Goal: Navigation & Orientation: Find specific page/section

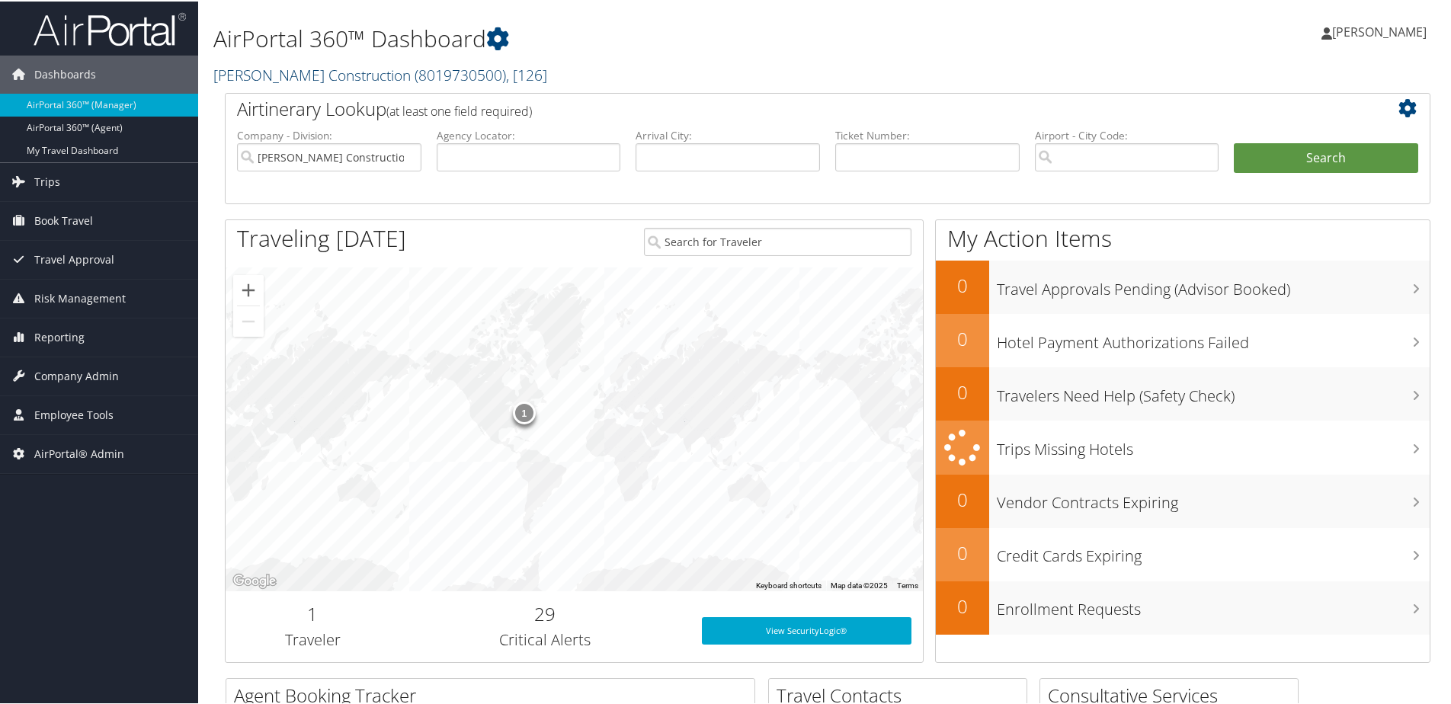
click at [304, 75] on link "Jacobsen Construction ( 8019730500 ) , [ 126 ]" at bounding box center [380, 73] width 334 height 21
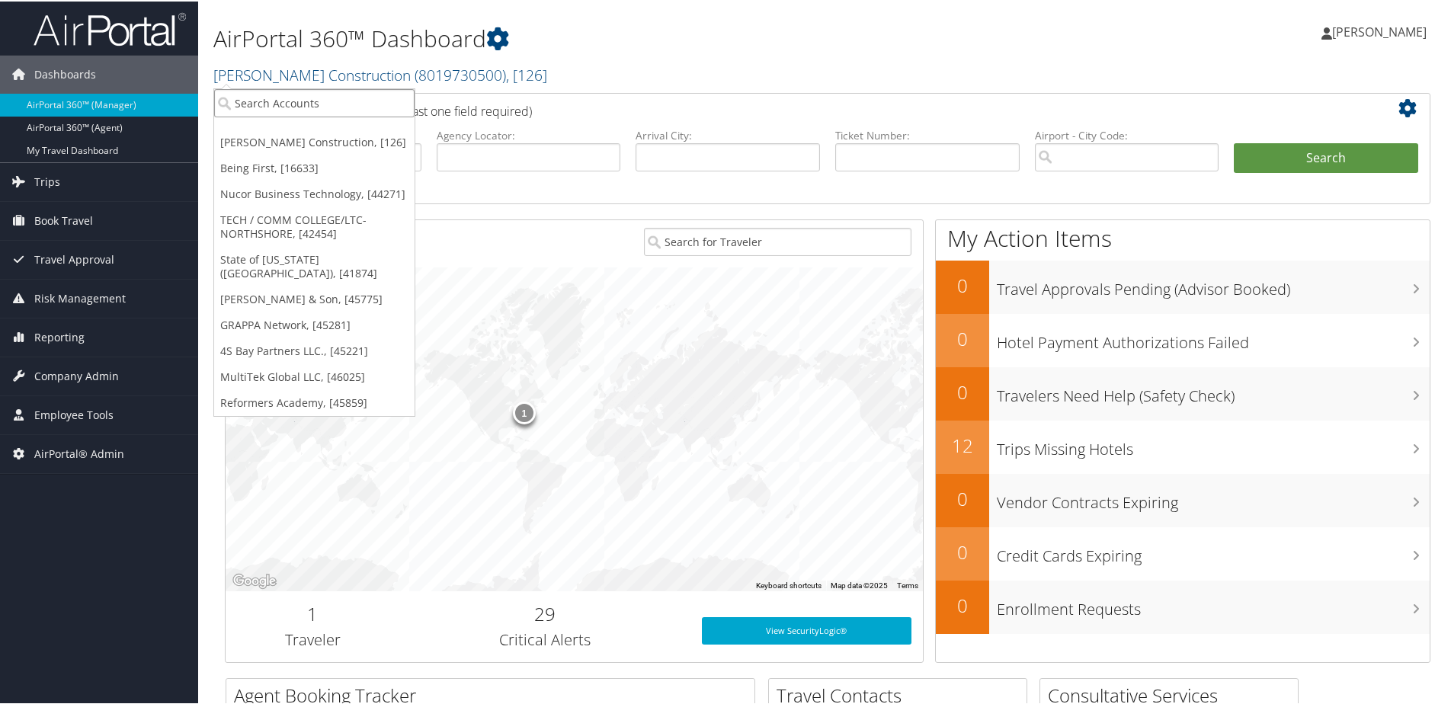
click at [287, 107] on input "search" at bounding box center [314, 102] width 200 height 28
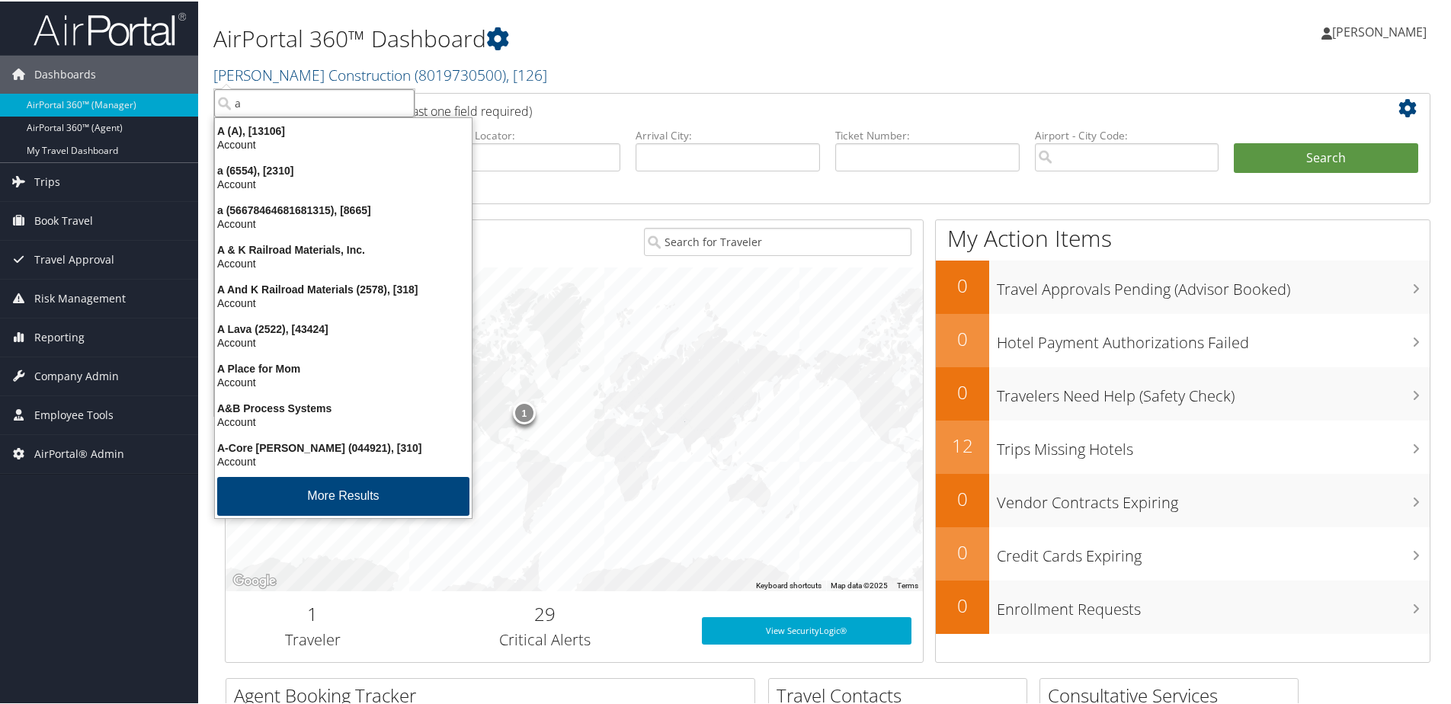
type input "a"
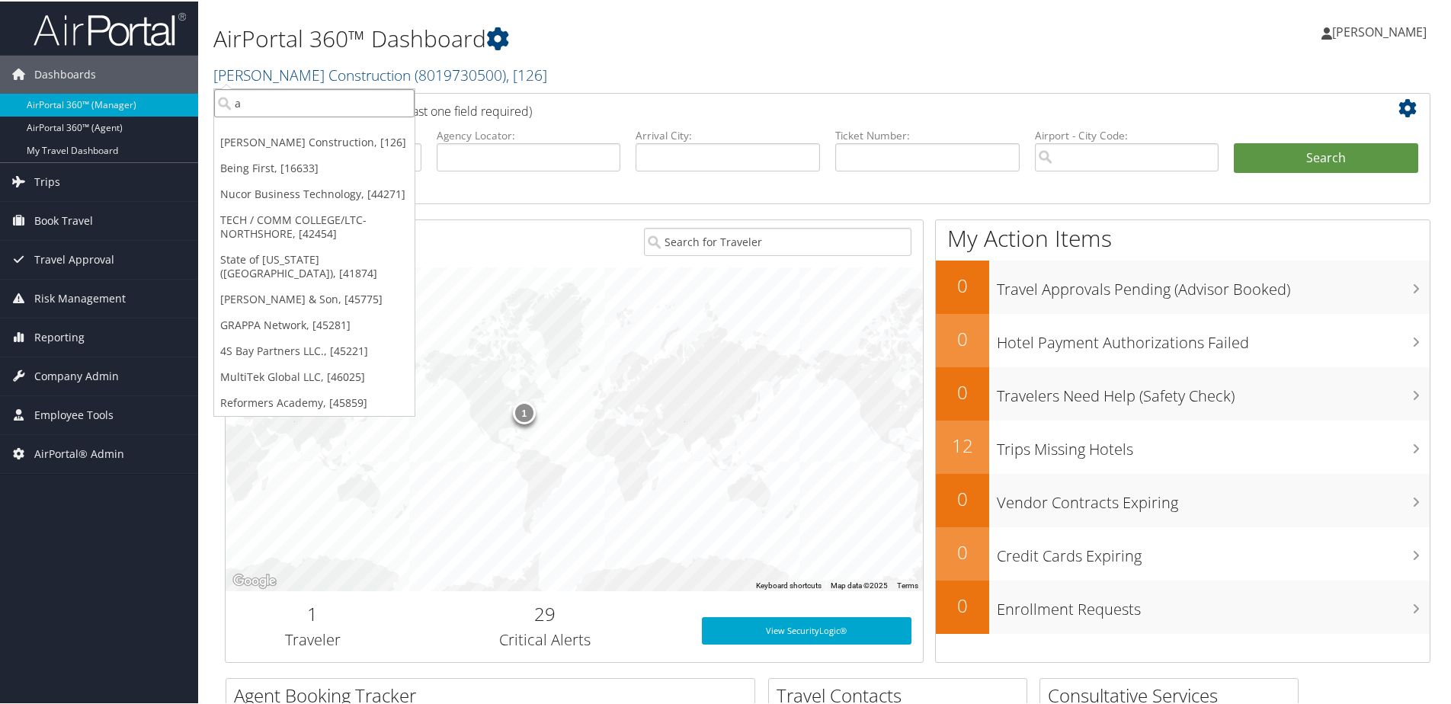
click at [247, 98] on input "a" at bounding box center [314, 102] width 200 height 28
click at [291, 107] on input "search" at bounding box center [314, 102] width 200 height 28
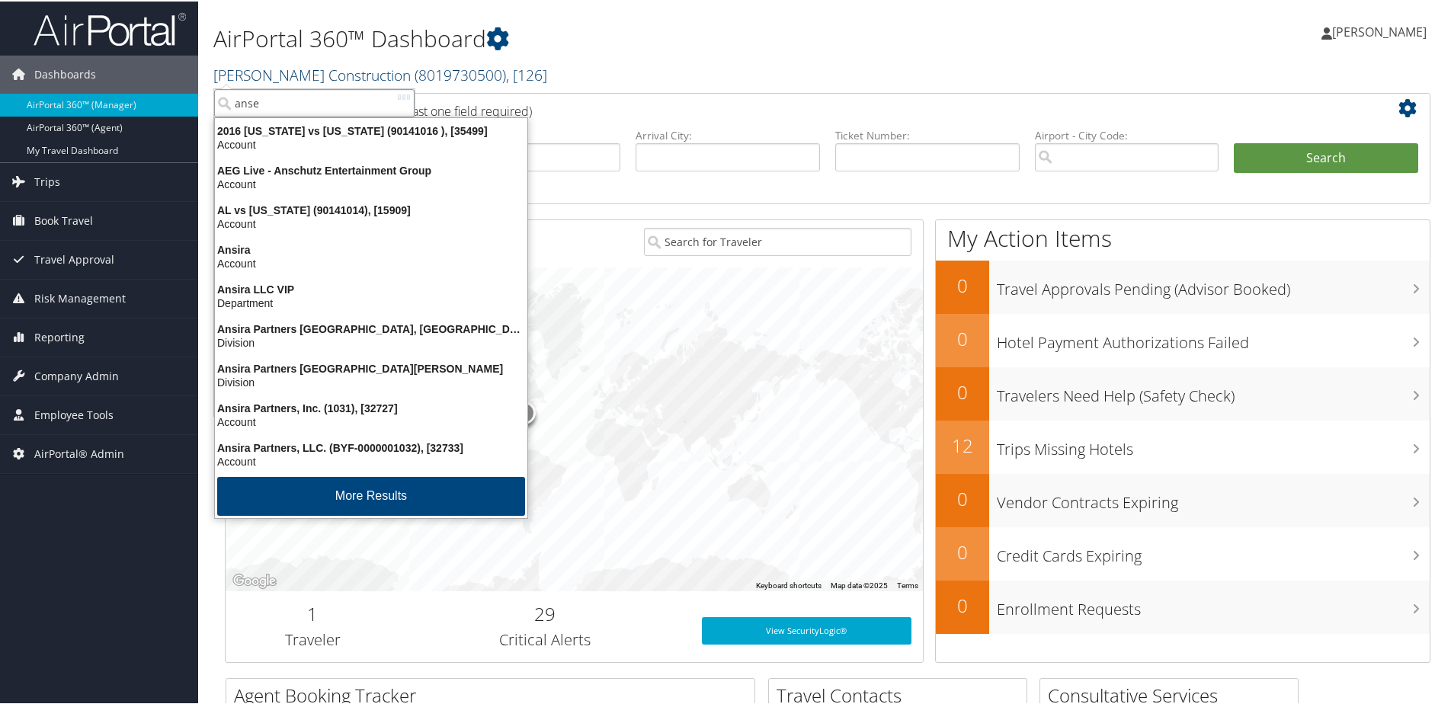
type input "anser"
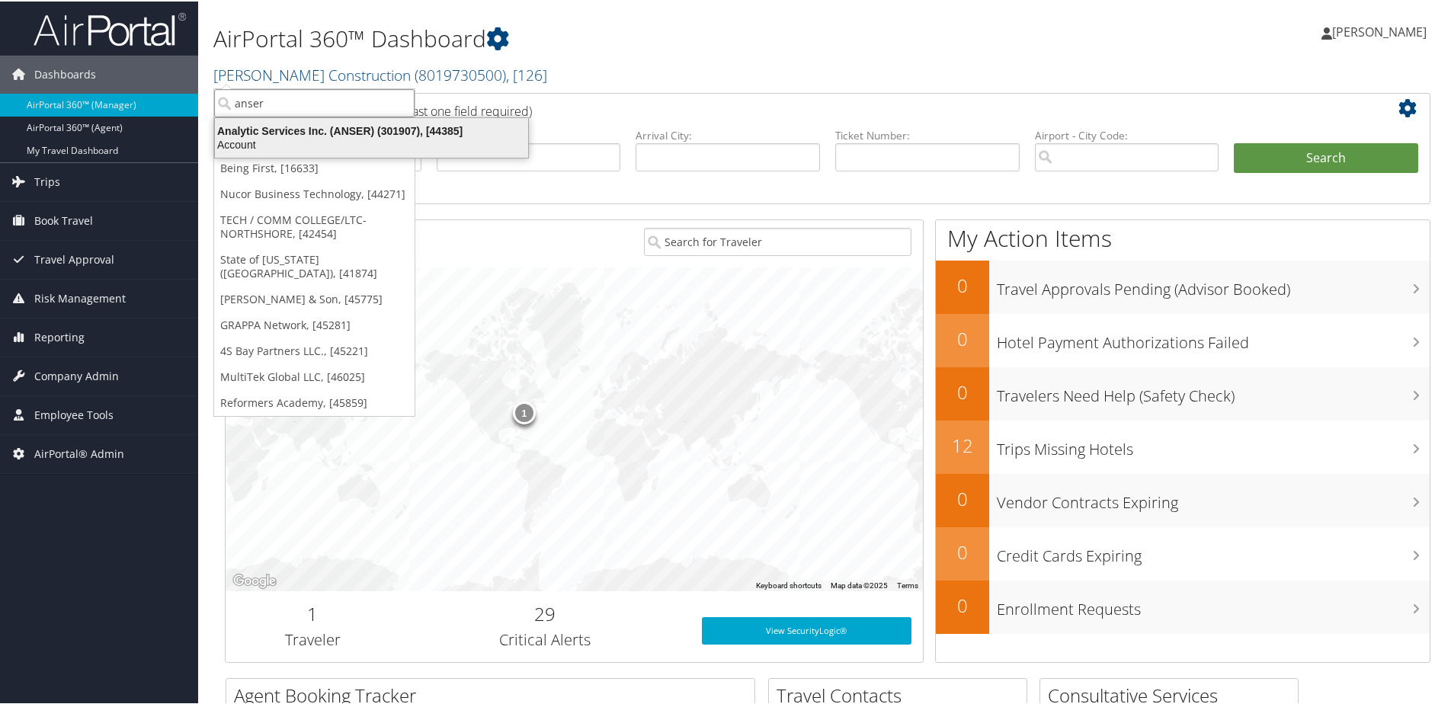
click at [293, 121] on div "Analytic Services Inc. (ANSER) (301907), [44385] Account" at bounding box center [371, 136] width 309 height 35
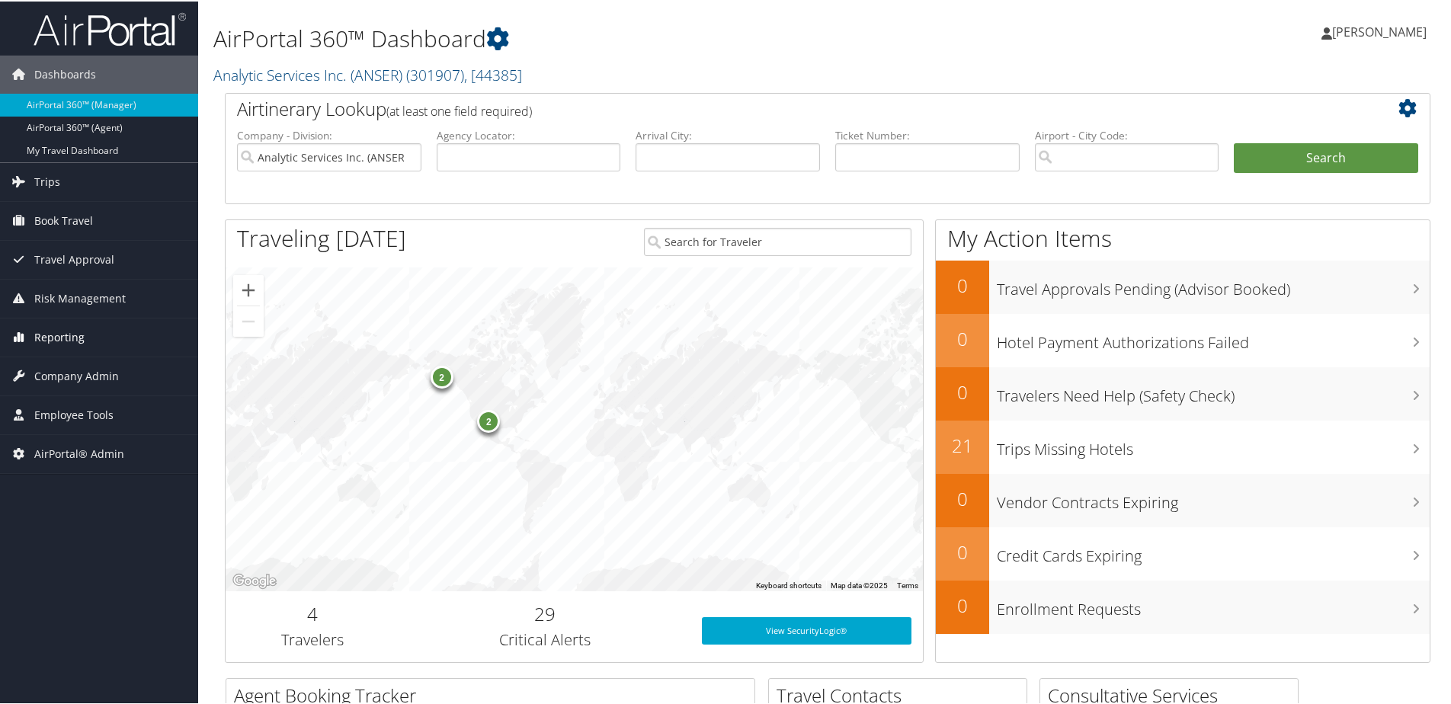
click at [62, 333] on span "Reporting" at bounding box center [59, 336] width 50 height 38
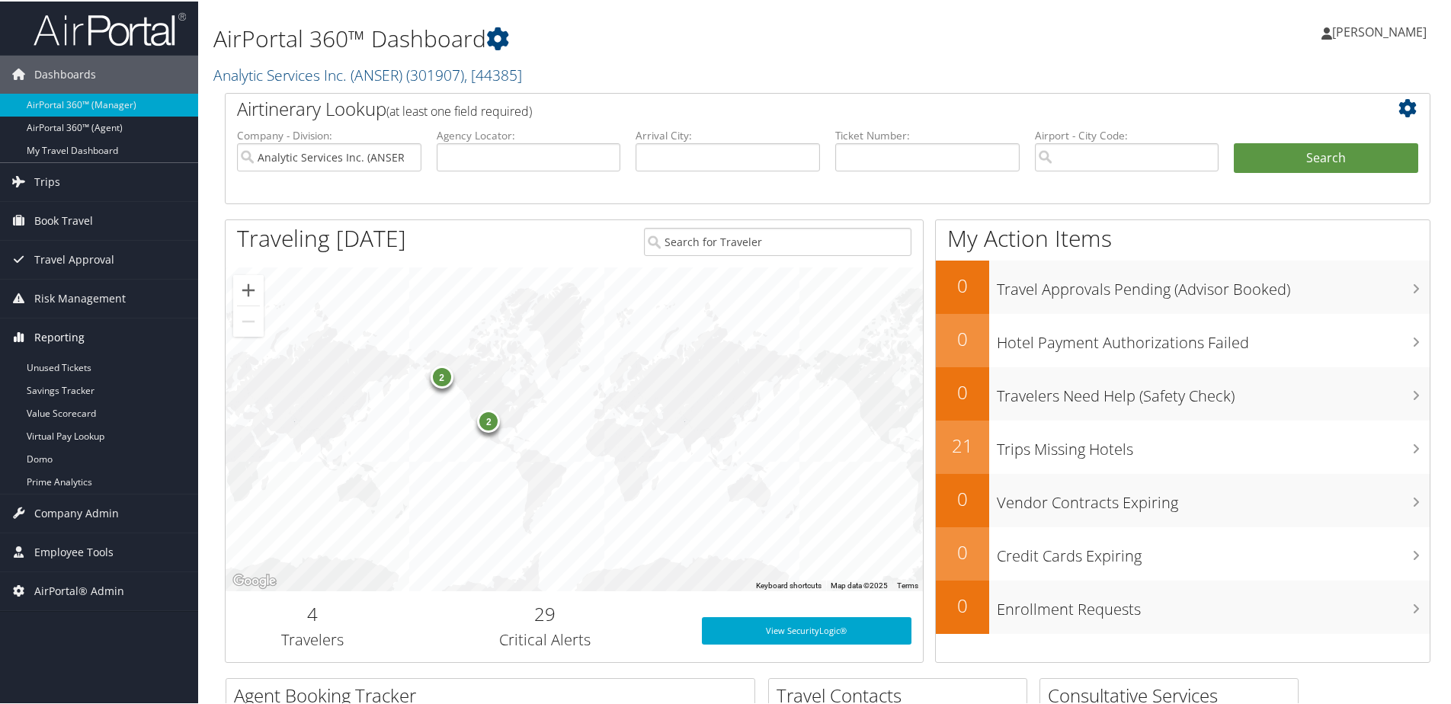
click at [34, 330] on span "Reporting" at bounding box center [59, 336] width 50 height 38
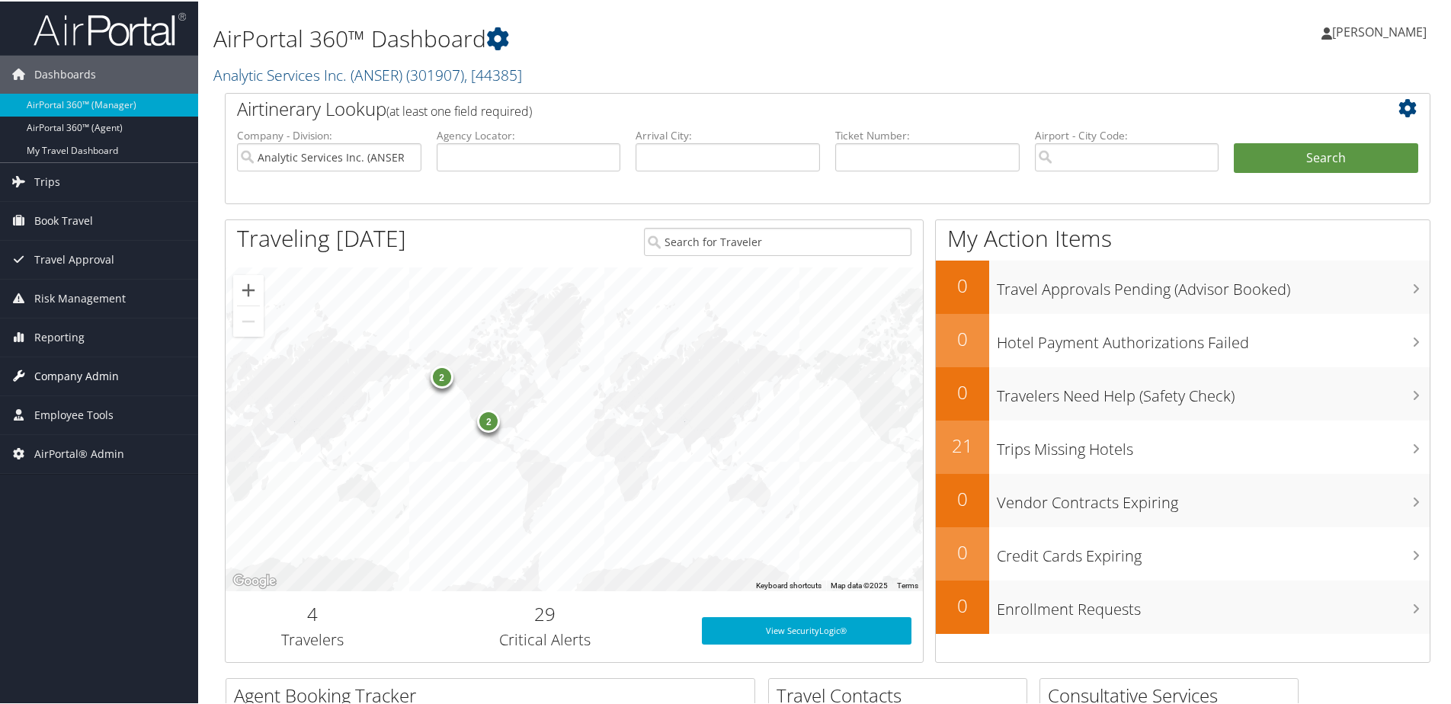
click at [54, 376] on span "Company Admin" at bounding box center [76, 375] width 85 height 38
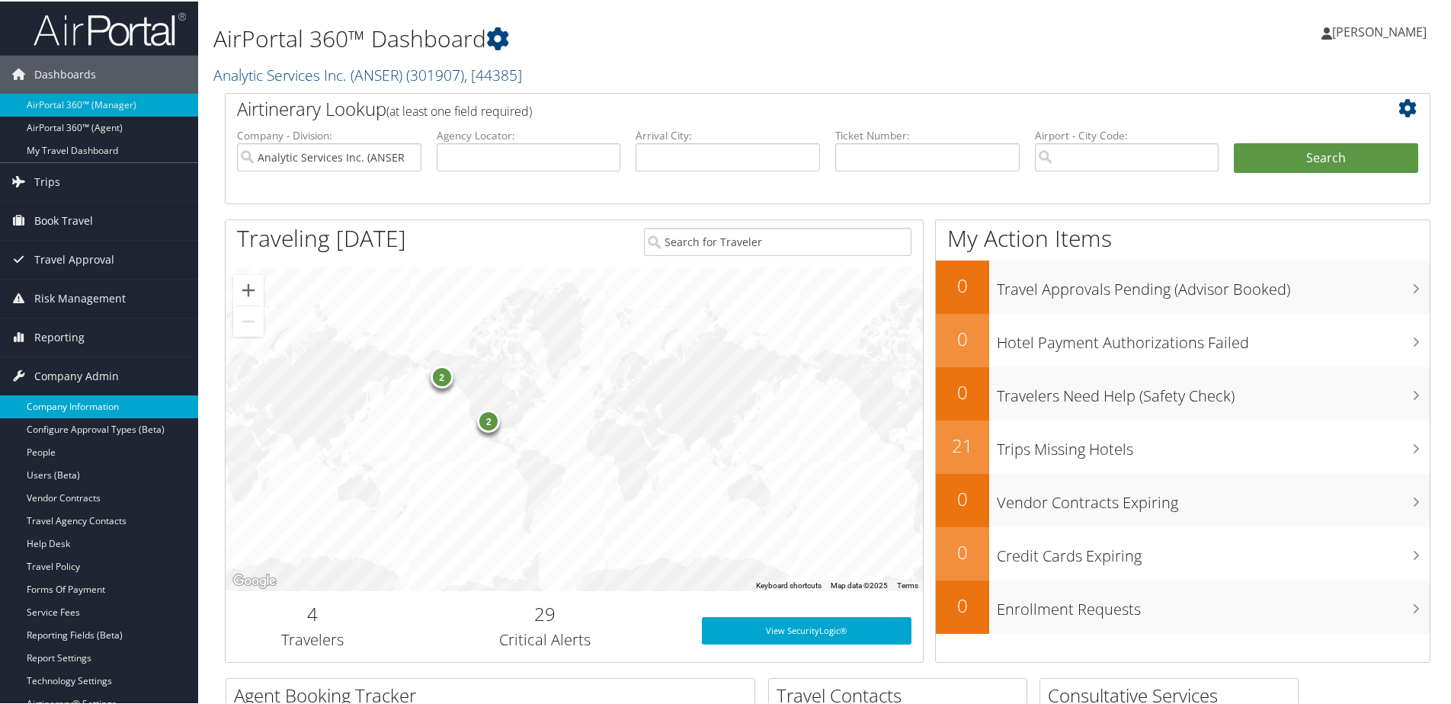
scroll to position [76, 0]
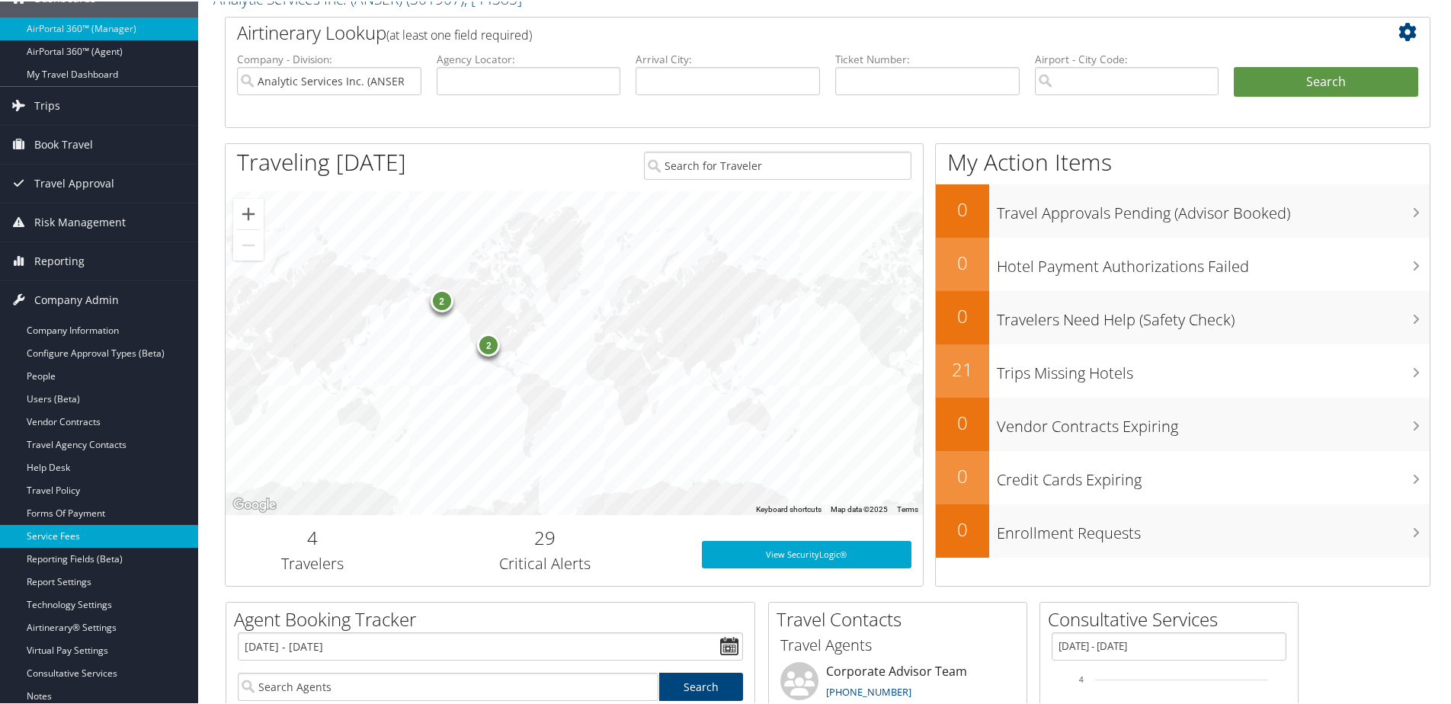
click at [48, 538] on link "Service Fees" at bounding box center [99, 535] width 198 height 23
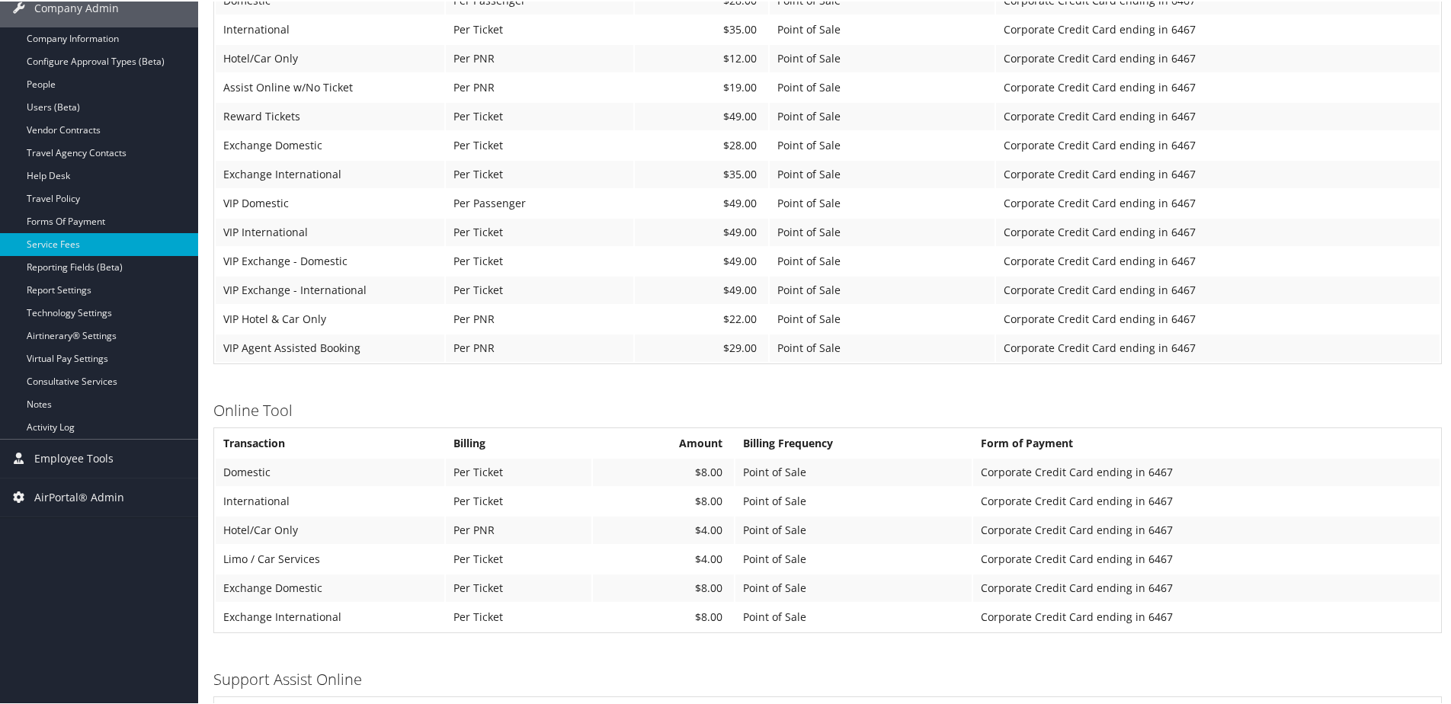
scroll to position [229, 0]
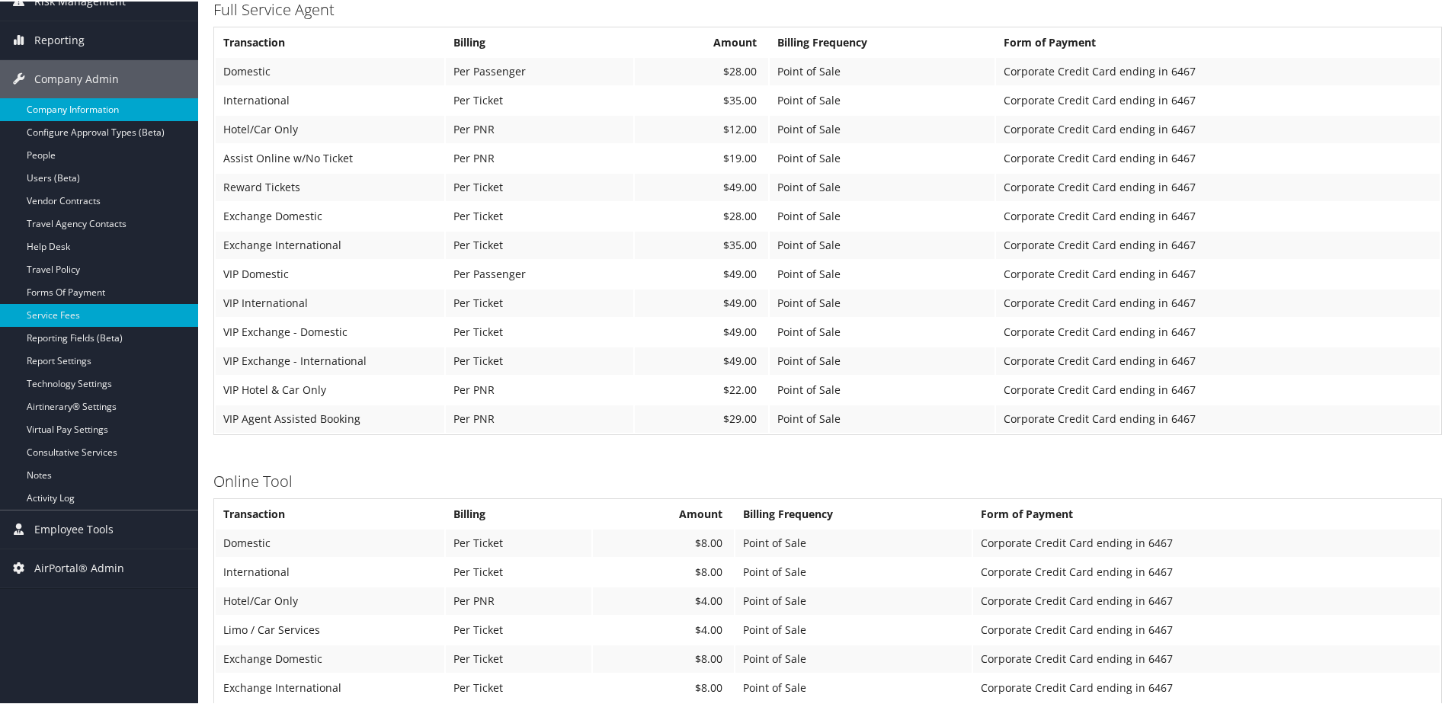
click at [73, 107] on link "Company Information" at bounding box center [99, 108] width 198 height 23
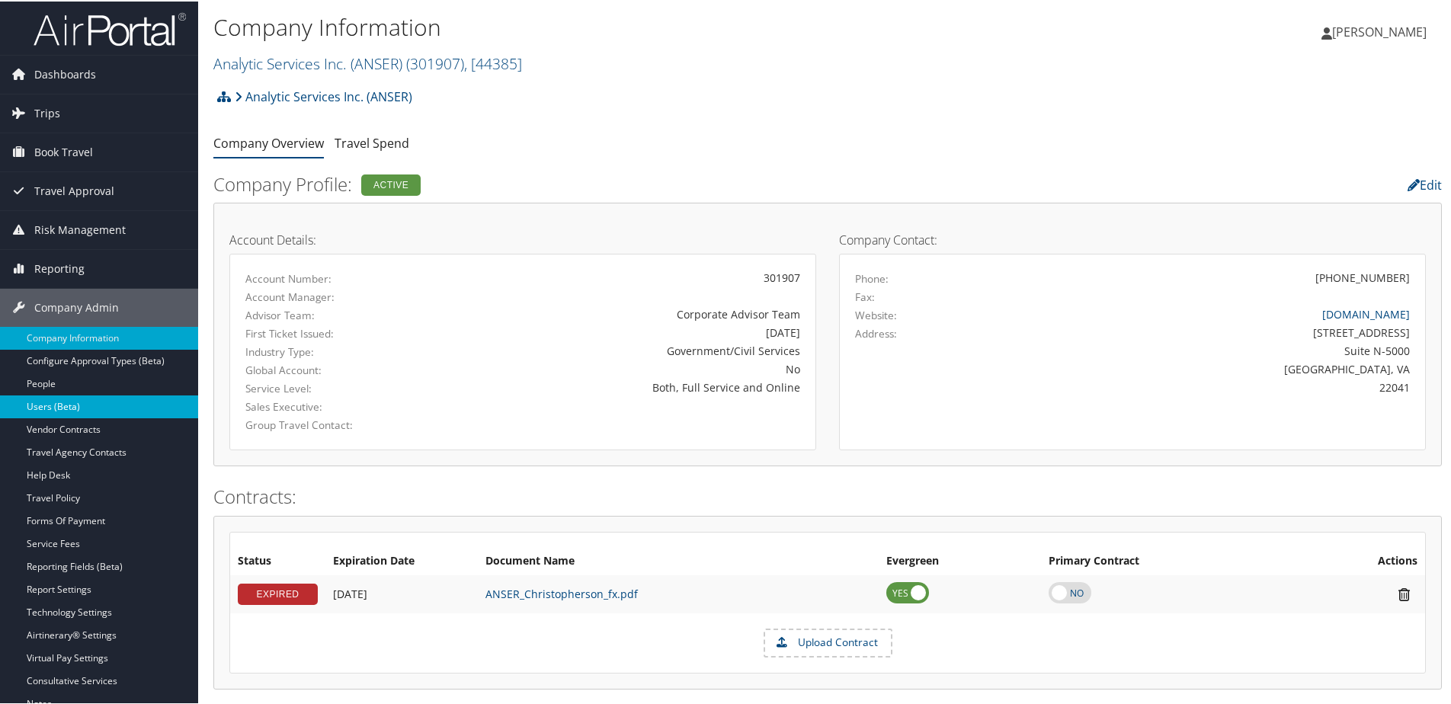
click at [49, 404] on link "Users (Beta)" at bounding box center [99, 405] width 198 height 23
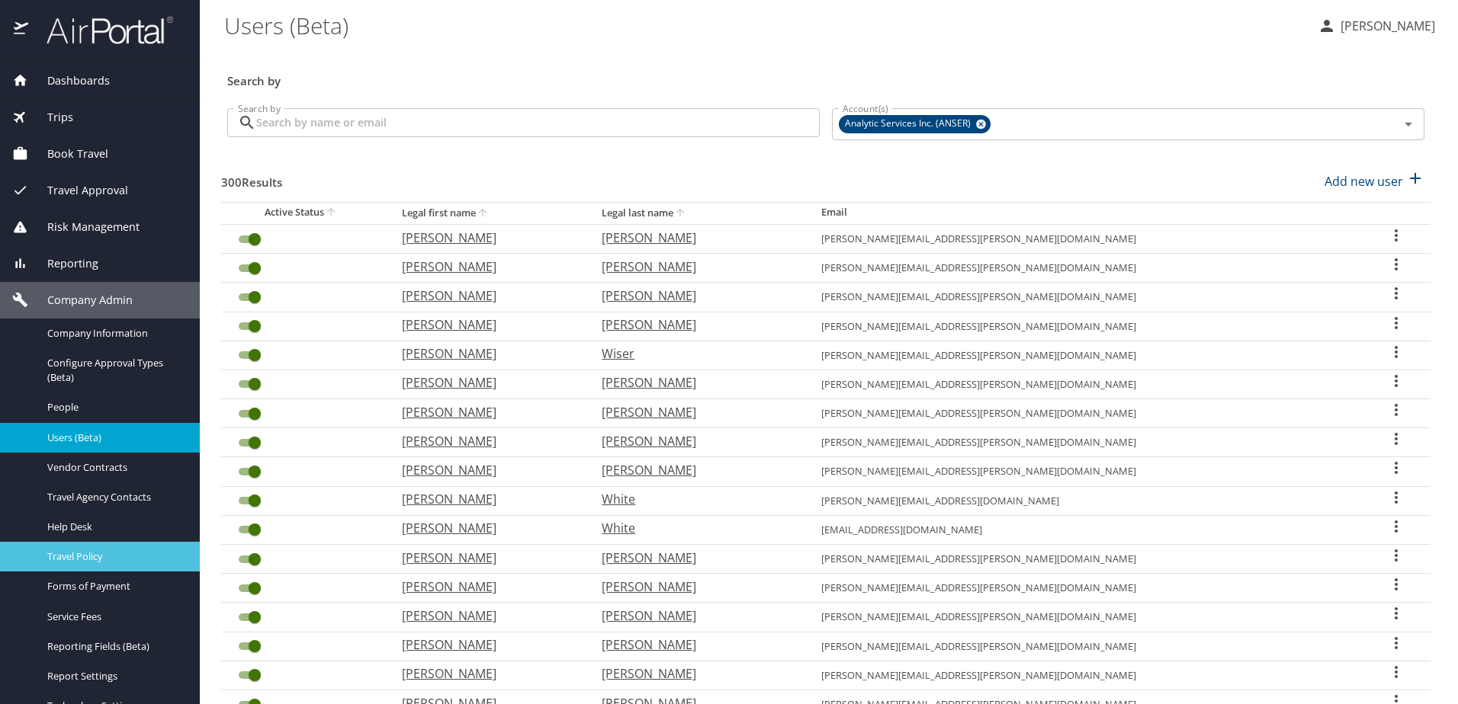
click at [75, 558] on span "Travel Policy" at bounding box center [114, 557] width 134 height 14
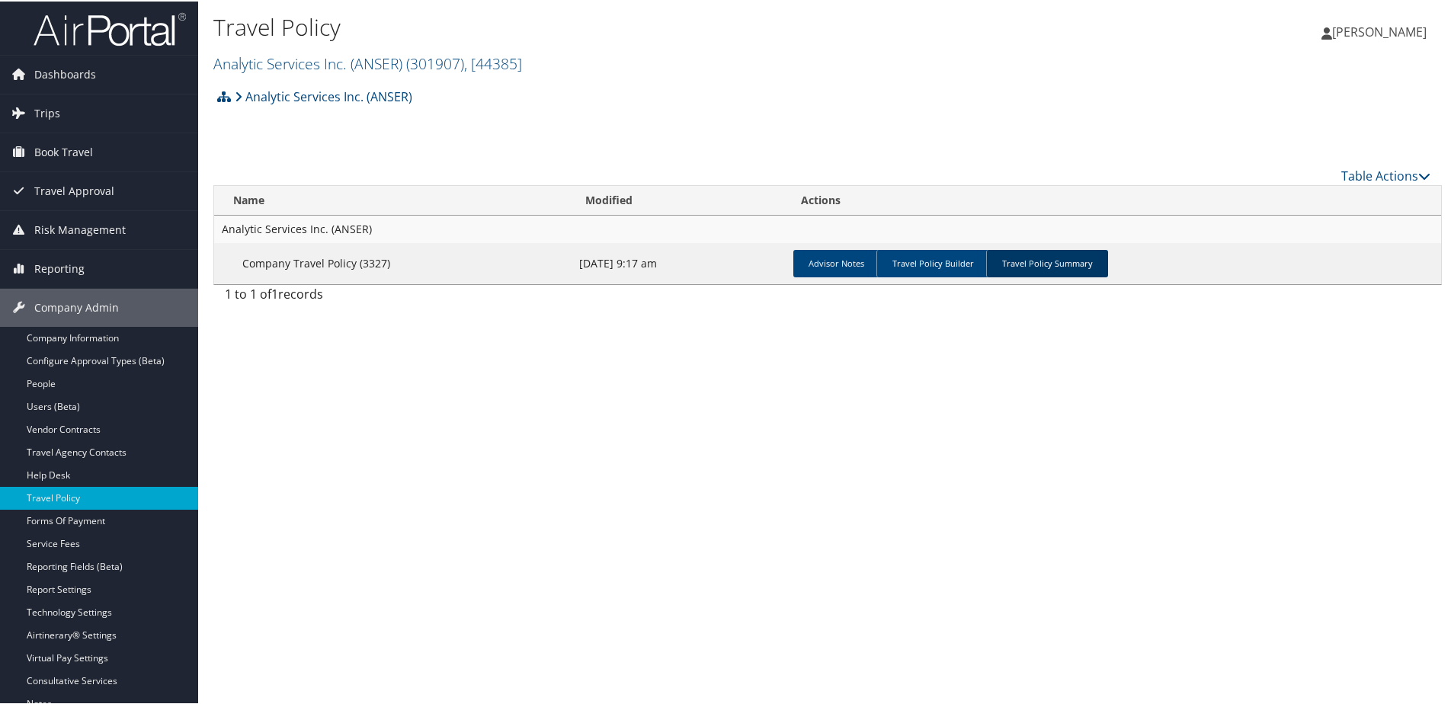
click at [1054, 258] on link "Travel Policy Summary" at bounding box center [1047, 262] width 122 height 27
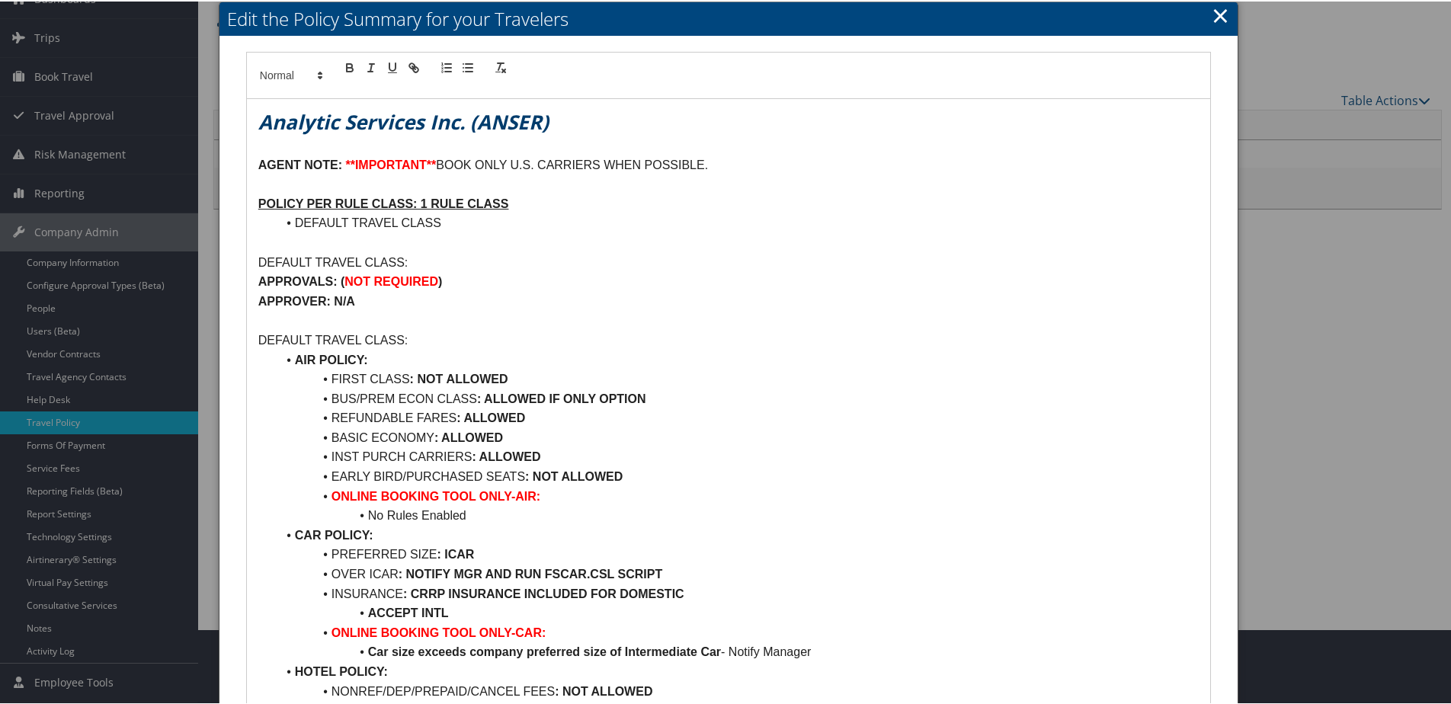
scroll to position [76, 0]
click at [1224, 11] on link "×" at bounding box center [1221, 13] width 18 height 30
